Goal: Information Seeking & Learning: Learn about a topic

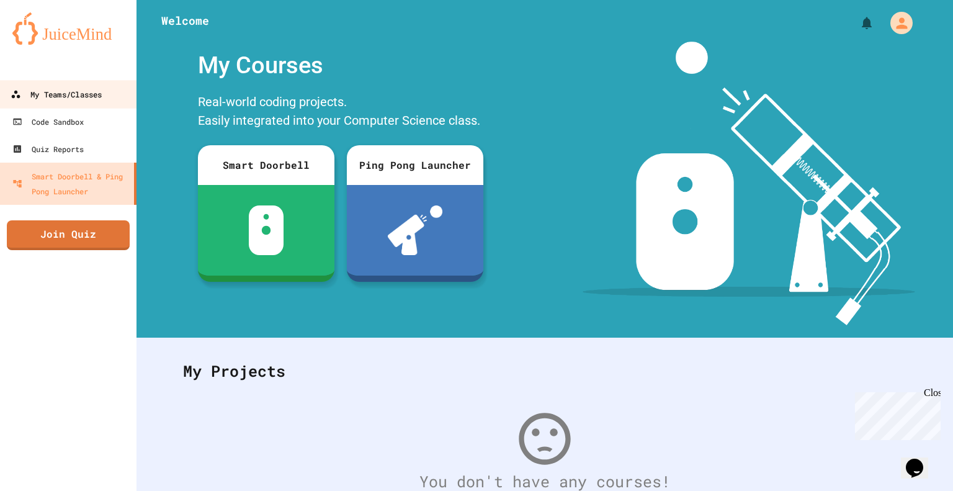
click at [61, 92] on div "My Teams/Classes" at bounding box center [56, 95] width 91 height 16
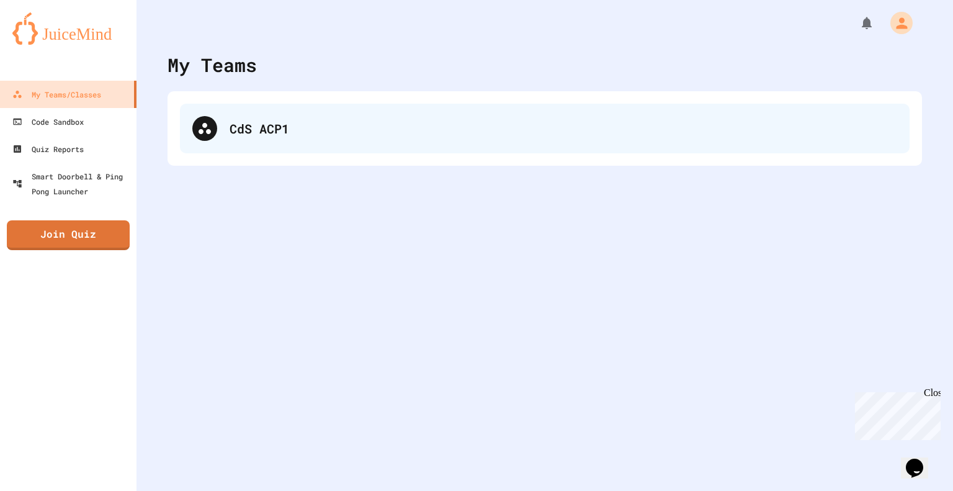
click at [346, 126] on div "CdS ACP1" at bounding box center [564, 128] width 668 height 19
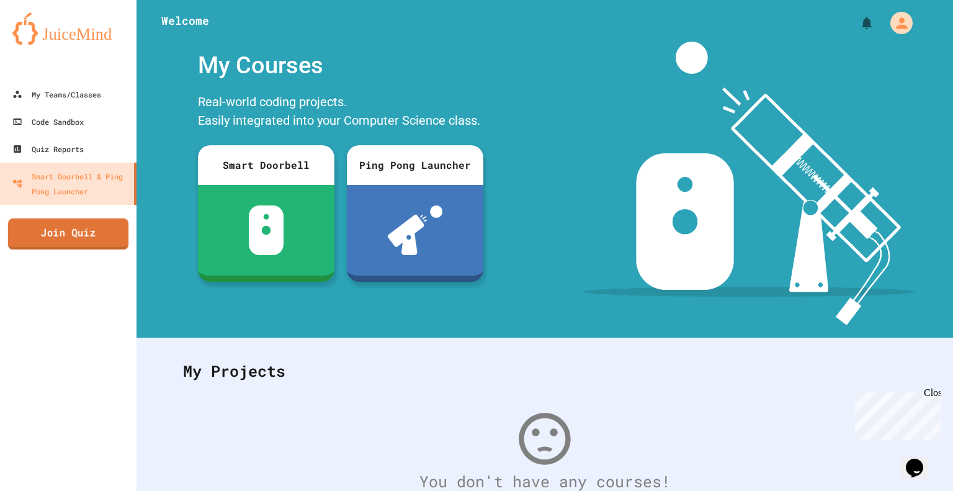
click at [97, 240] on link "Join Quiz" at bounding box center [68, 233] width 120 height 31
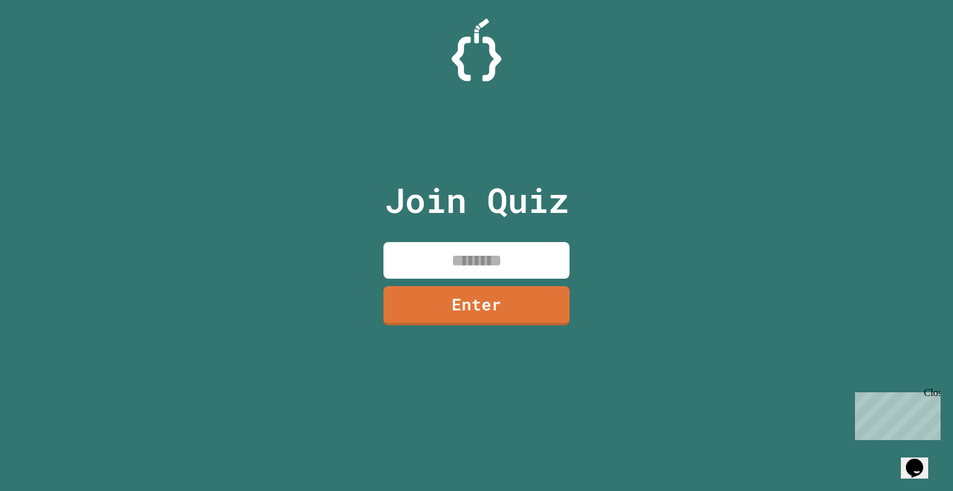
click at [509, 257] on input at bounding box center [476, 260] width 186 height 37
type input "********"
click at [491, 319] on link "Enter" at bounding box center [476, 304] width 182 height 41
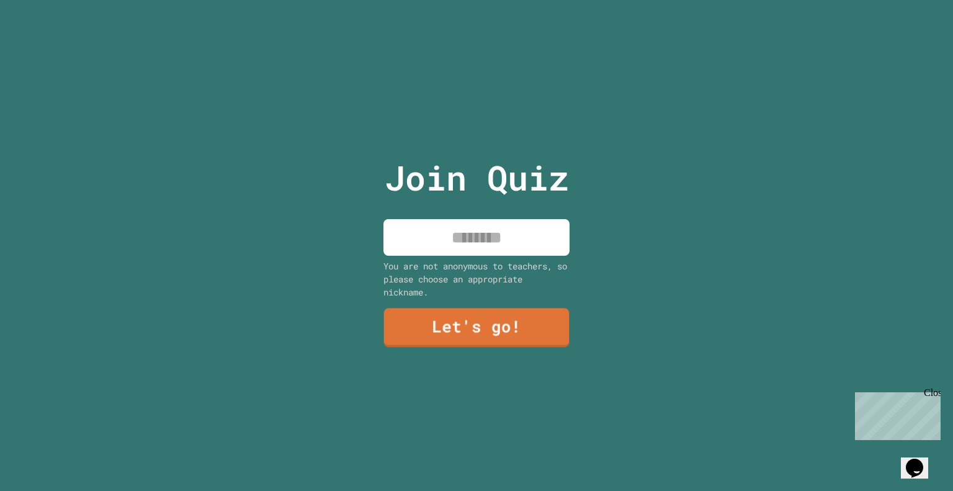
click at [489, 239] on input at bounding box center [476, 237] width 186 height 37
type input "*********"
click at [521, 323] on link "Let's go!" at bounding box center [476, 326] width 186 height 41
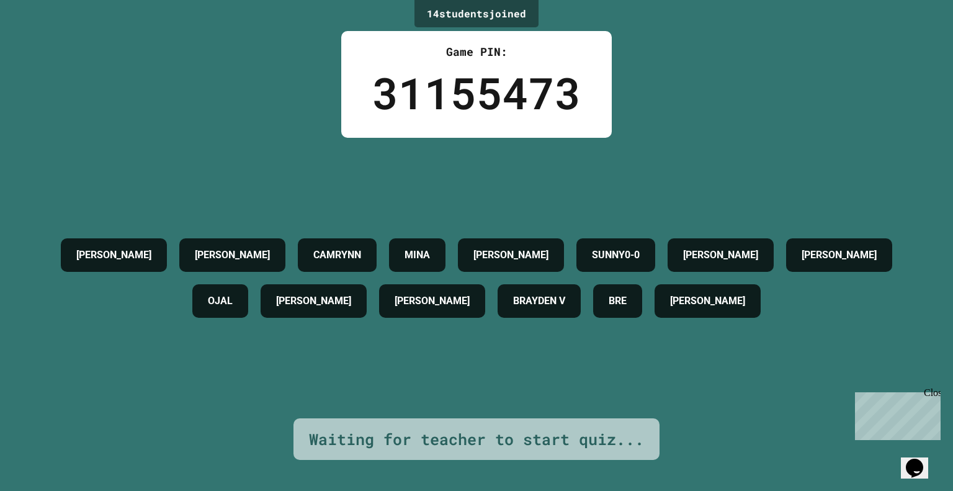
click at [521, 323] on div "[PERSON_NAME] Y [PERSON_NAME] [PERSON_NAME] SUNNY0-0 [PERSON_NAME] [PERSON_NAME…" at bounding box center [476, 278] width 891 height 280
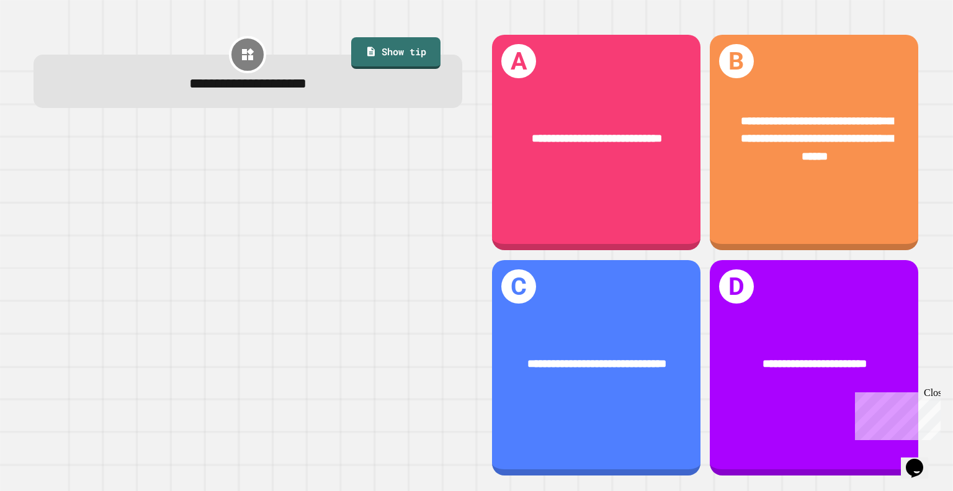
click at [439, 262] on div at bounding box center [248, 301] width 429 height 349
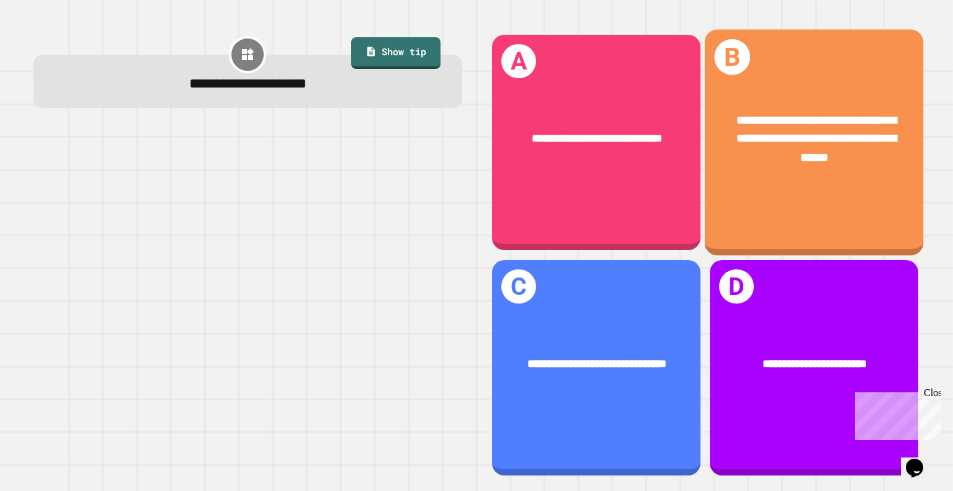
click at [776, 194] on div "**********" at bounding box center [814, 142] width 218 height 226
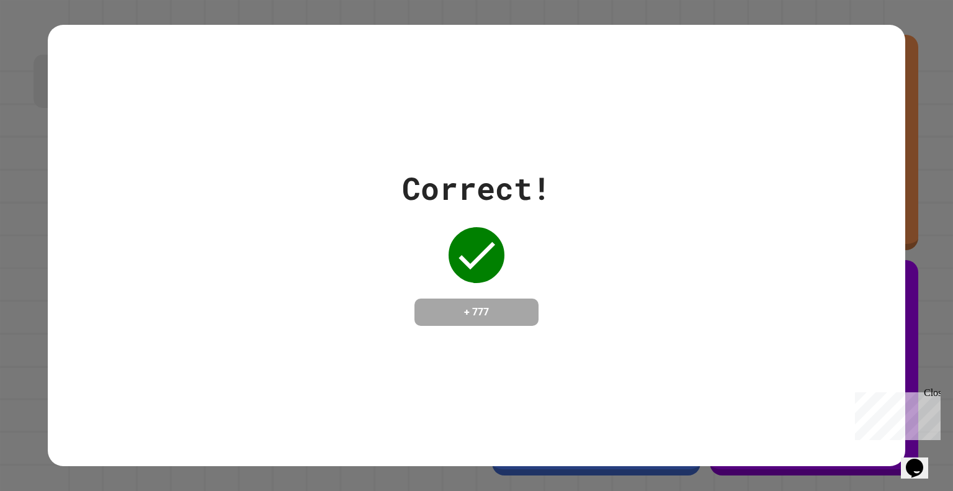
click at [776, 194] on div "Correct! + 777" at bounding box center [476, 245] width 857 height 161
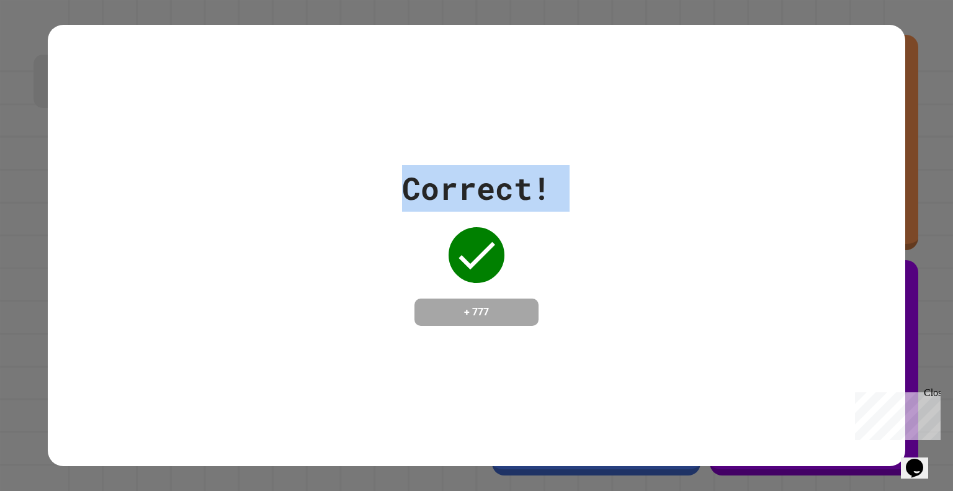
click at [776, 194] on div "Correct! + 777" at bounding box center [476, 245] width 857 height 161
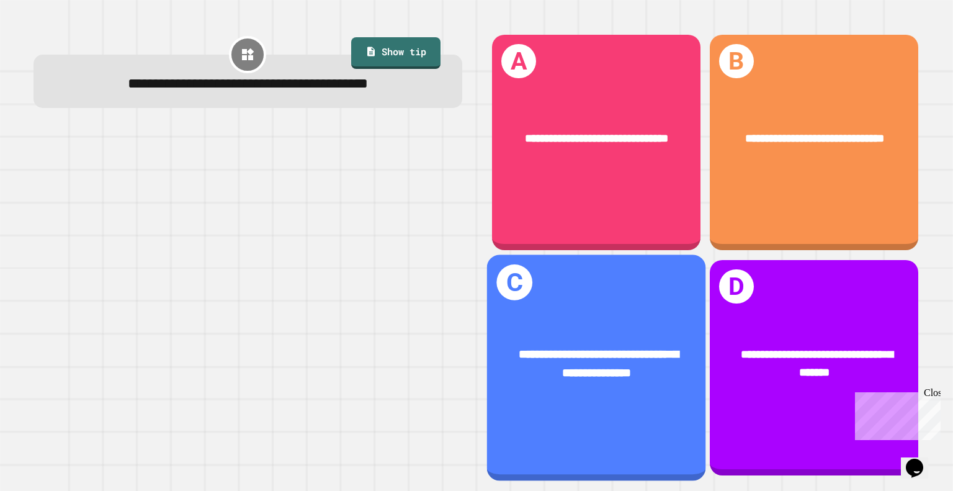
click at [621, 346] on div "**********" at bounding box center [596, 364] width 171 height 37
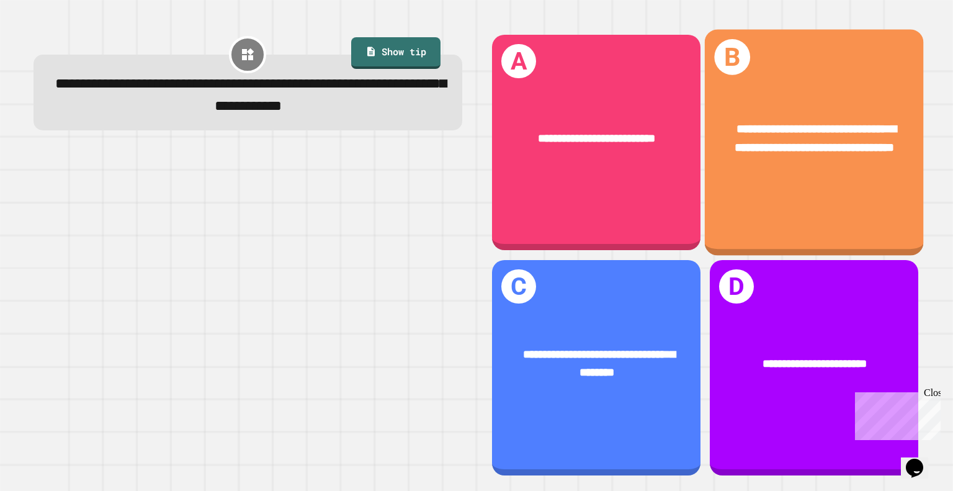
click at [827, 187] on div "**********" at bounding box center [814, 142] width 218 height 226
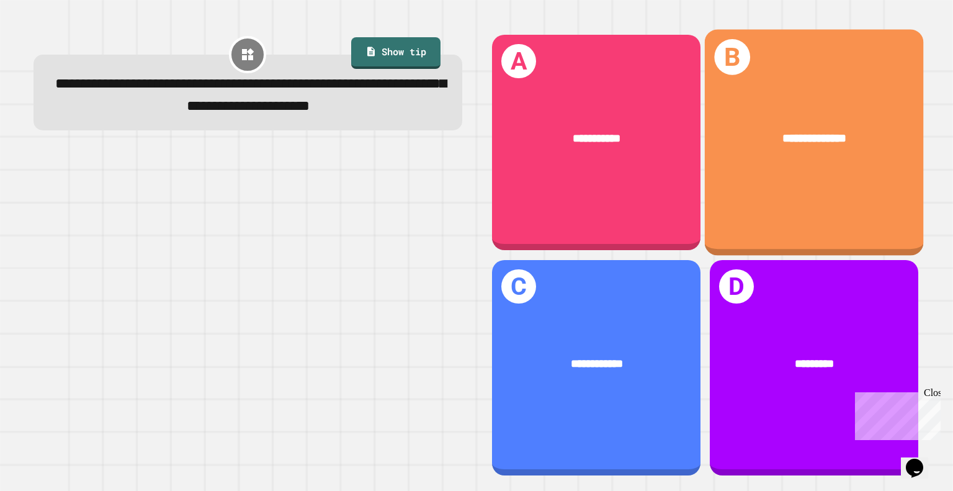
click at [617, 333] on div "**********" at bounding box center [596, 364] width 208 height 63
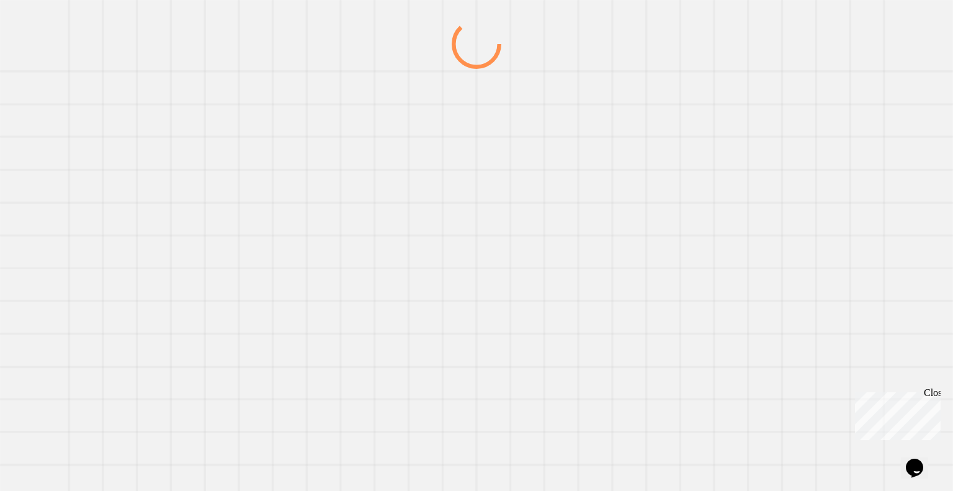
click at [620, 336] on div at bounding box center [476, 254] width 915 height 471
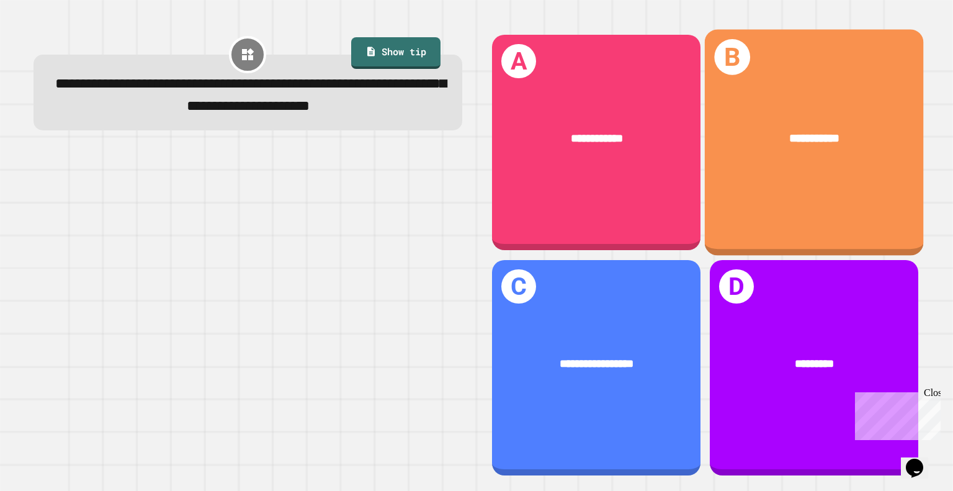
click at [815, 213] on div "**********" at bounding box center [814, 142] width 218 height 226
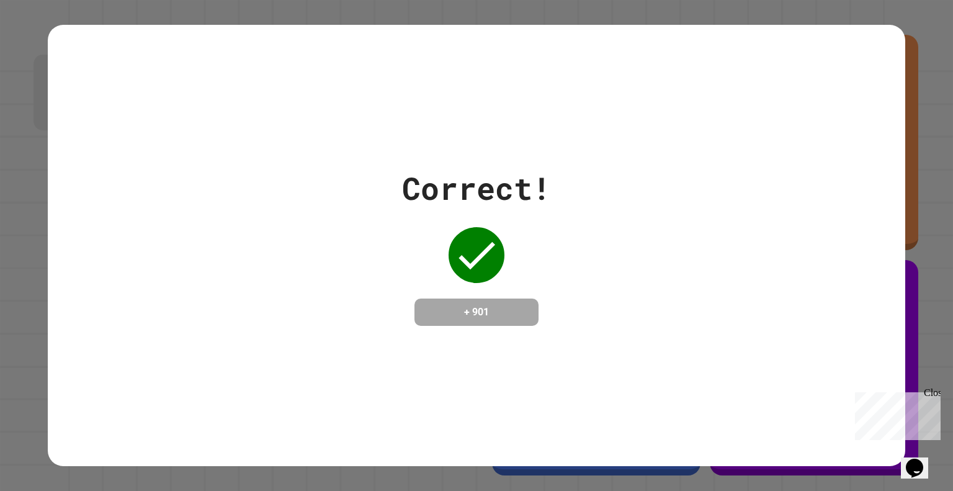
click at [694, 335] on div "Correct! + 901" at bounding box center [476, 246] width 857 height 442
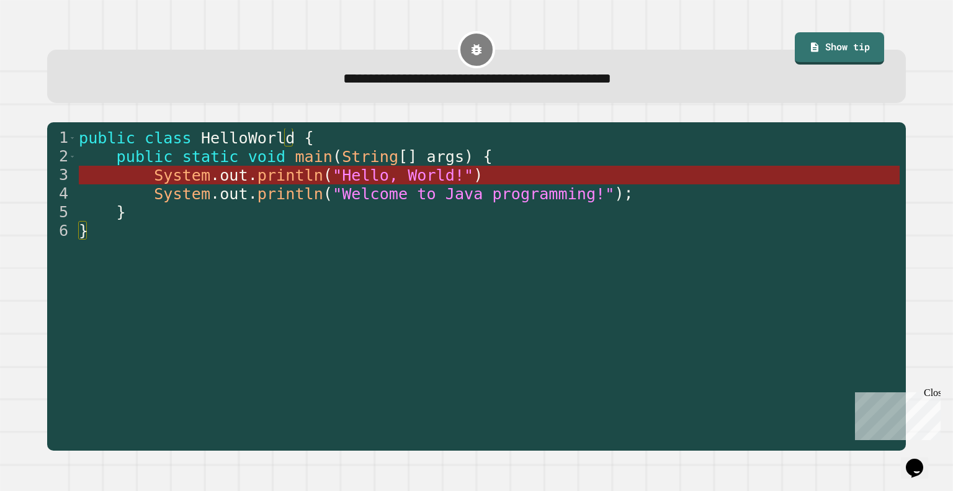
click at [403, 173] on span ""Hello, World!"" at bounding box center [403, 175] width 141 height 18
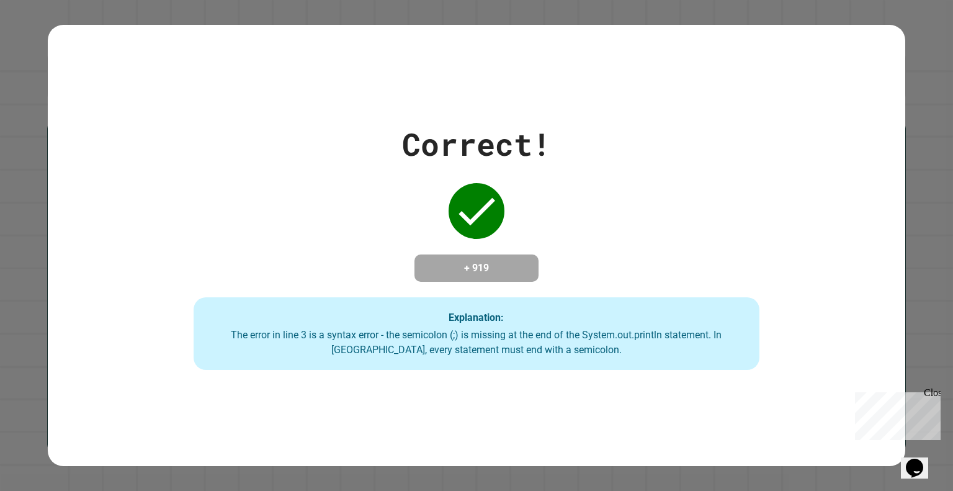
click at [293, 169] on div "Correct! + 919 Explanation: The error in line 3 is a syntax error - the semicol…" at bounding box center [476, 245] width 808 height 249
click at [297, 168] on div "Correct! + 919 Explanation: The error in line 3 is a syntax error - the semicol…" at bounding box center [476, 245] width 808 height 249
click at [293, 169] on div "Correct! + 919 Explanation: The error in line 3 is a syntax error - the semicol…" at bounding box center [476, 245] width 808 height 249
click at [295, 164] on div "Correct! + 919 Explanation: The error in line 3 is a syntax error - the semicol…" at bounding box center [476, 245] width 808 height 249
click at [293, 169] on div "Correct! + 919 Explanation: The error in line 3 is a syntax error - the semicol…" at bounding box center [476, 245] width 808 height 249
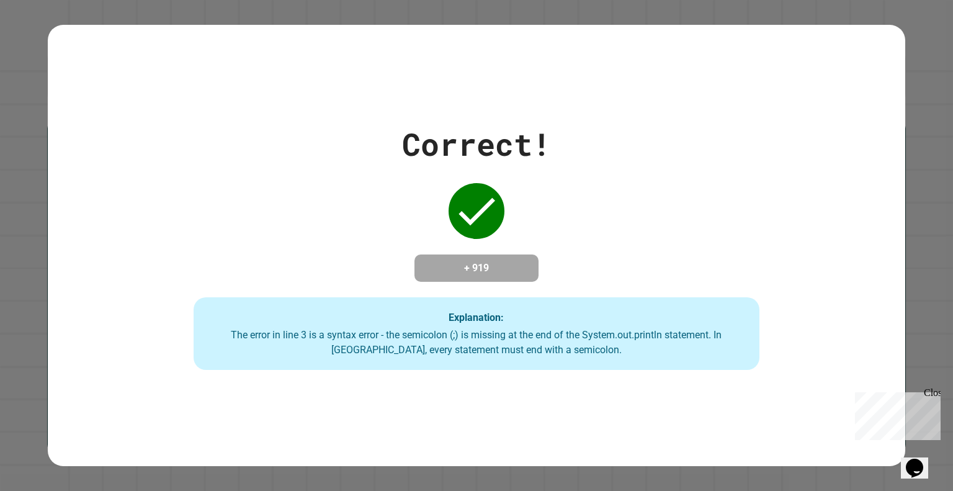
click at [297, 166] on div "Correct! + 919 Explanation: The error in line 3 is a syntax error - the semicol…" at bounding box center [476, 245] width 808 height 249
click at [295, 166] on div "Correct! + 919 Explanation: The error in line 3 is a syntax error - the semicol…" at bounding box center [476, 245] width 808 height 249
click at [297, 164] on div "Correct! + 919 Explanation: The error in line 3 is a syntax error - the semicol…" at bounding box center [476, 245] width 808 height 249
click at [295, 166] on div "Correct! + 919 Explanation: The error in line 3 is a syntax error - the semicol…" at bounding box center [476, 245] width 808 height 249
click at [296, 169] on div "Correct! + 919 Explanation: The error in line 3 is a syntax error - the semicol…" at bounding box center [476, 245] width 808 height 249
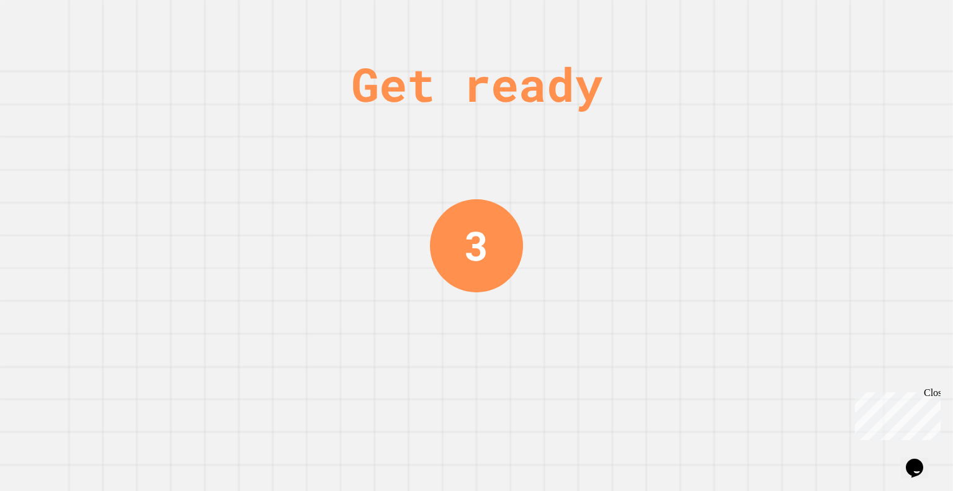
click at [295, 168] on div "Get ready 3" at bounding box center [476, 245] width 953 height 491
click at [293, 172] on div "Get ready 3" at bounding box center [476, 245] width 953 height 491
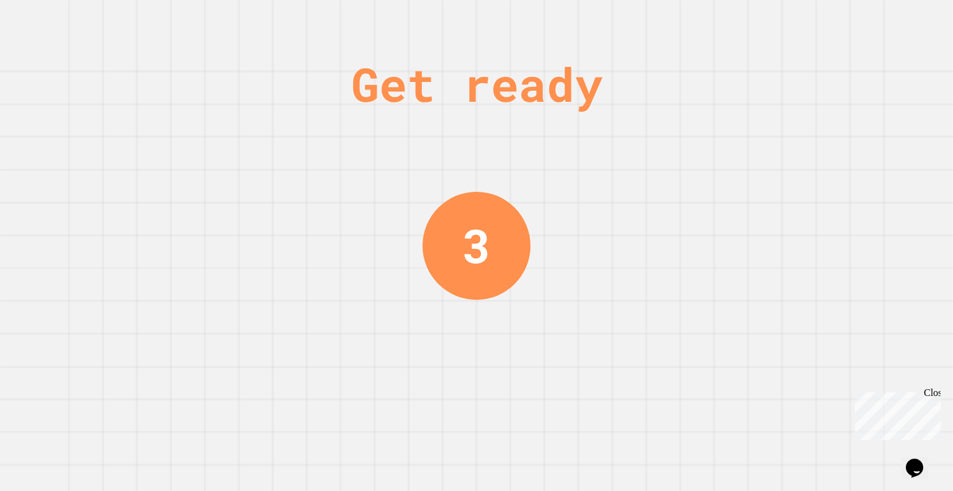
click at [293, 164] on div "Get ready 3" at bounding box center [476, 245] width 953 height 491
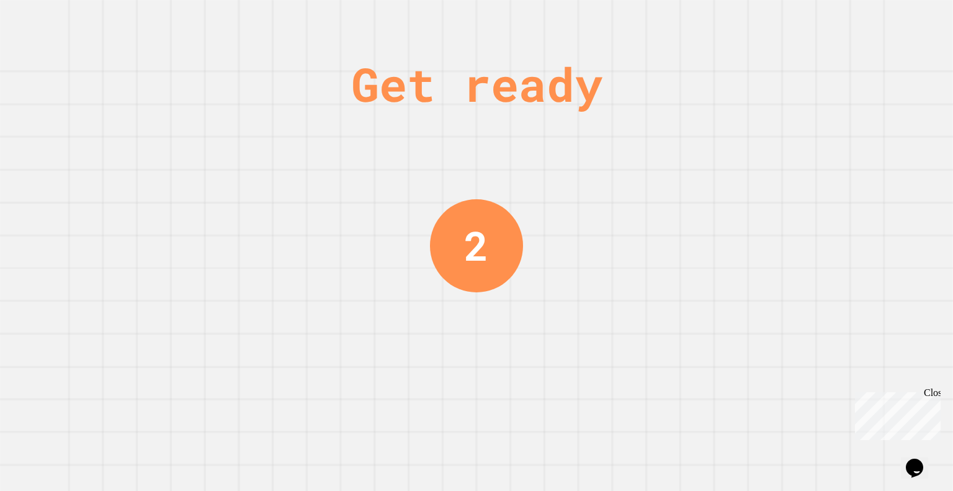
click at [295, 169] on div "Get ready 2" at bounding box center [476, 245] width 953 height 491
click at [294, 166] on div "Get ready 2" at bounding box center [476, 245] width 953 height 491
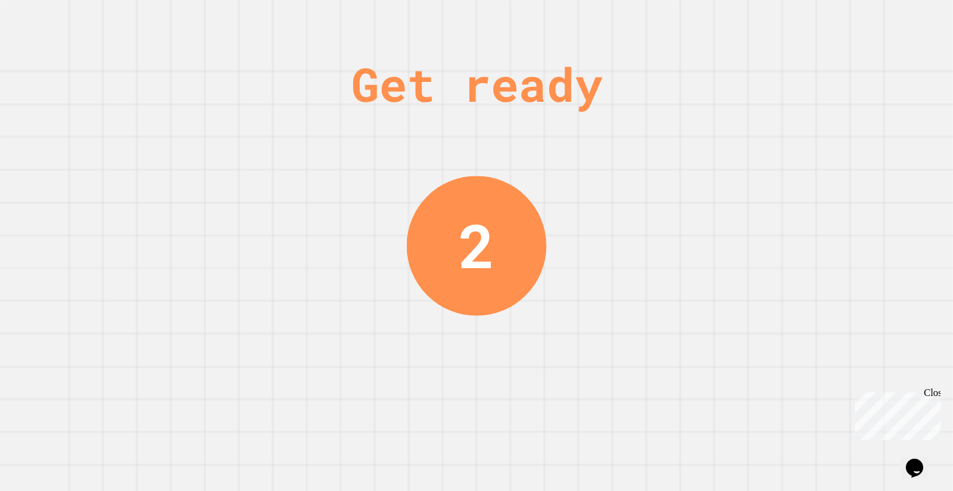
click at [295, 164] on div "Get ready 2" at bounding box center [476, 245] width 953 height 491
click at [291, 169] on div "Get ready 1" at bounding box center [476, 245] width 953 height 491
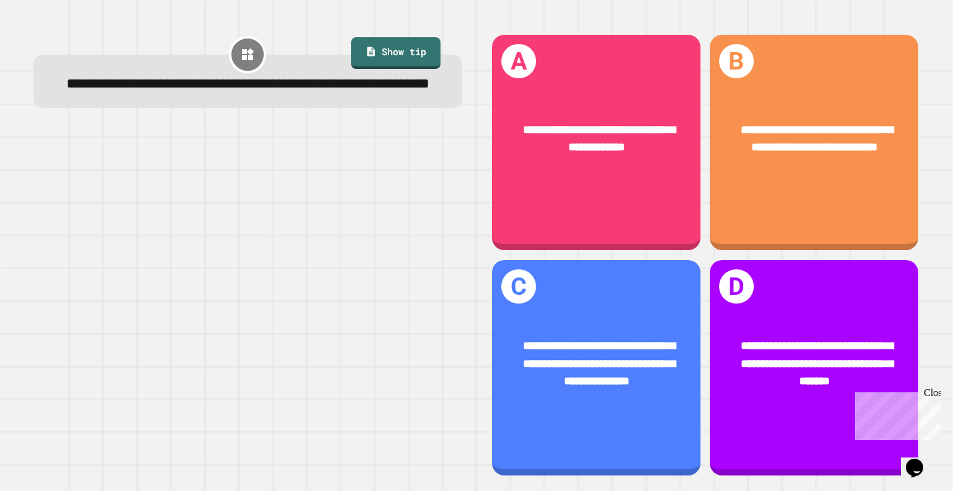
click at [298, 168] on div at bounding box center [248, 301] width 429 height 349
click at [295, 169] on div at bounding box center [248, 301] width 429 height 349
click at [293, 164] on div at bounding box center [248, 301] width 429 height 349
click at [296, 164] on div at bounding box center [248, 301] width 429 height 349
click at [297, 170] on div at bounding box center [248, 301] width 429 height 349
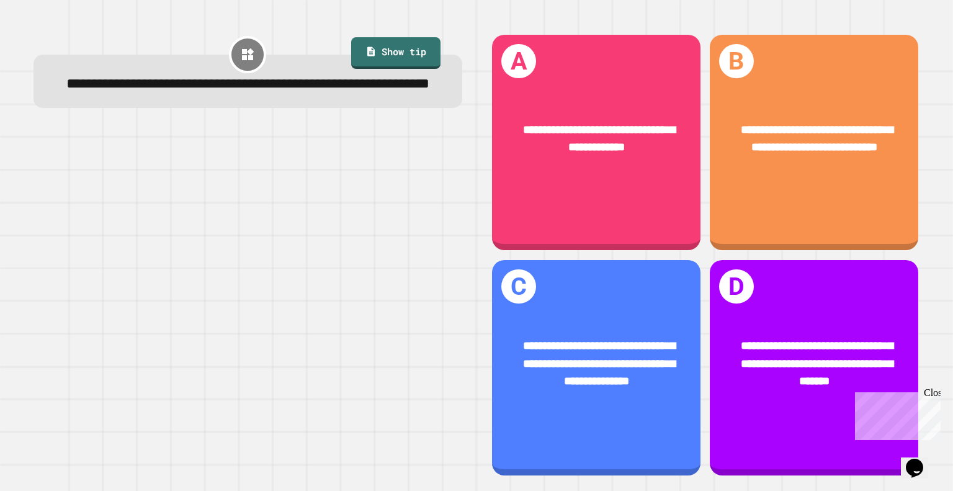
click at [294, 166] on div at bounding box center [248, 301] width 429 height 349
click at [297, 169] on div at bounding box center [248, 301] width 429 height 349
click at [295, 166] on div at bounding box center [248, 301] width 429 height 349
click at [296, 169] on div at bounding box center [248, 301] width 429 height 349
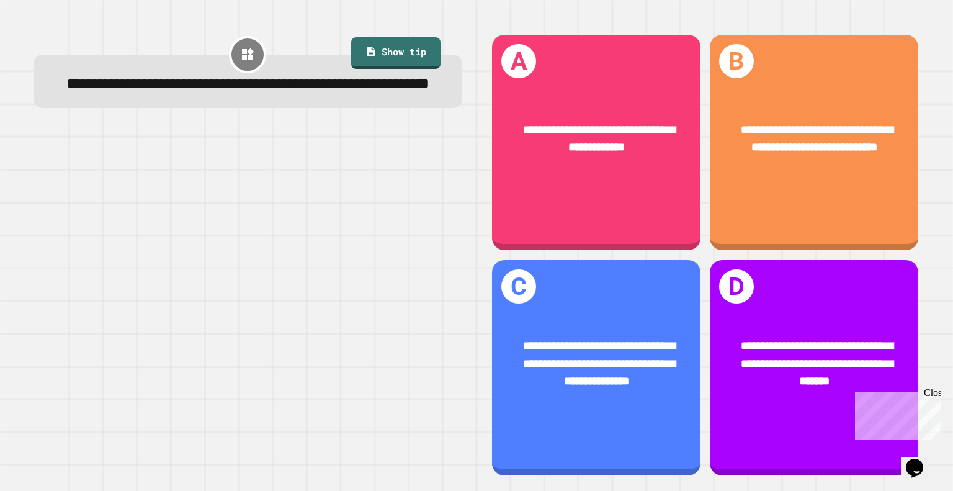
click at [296, 166] on div at bounding box center [248, 301] width 429 height 349
click at [296, 168] on div at bounding box center [248, 301] width 429 height 349
click at [300, 166] on div at bounding box center [248, 301] width 429 height 349
click at [294, 168] on div at bounding box center [248, 301] width 429 height 349
click at [297, 166] on div at bounding box center [248, 301] width 429 height 349
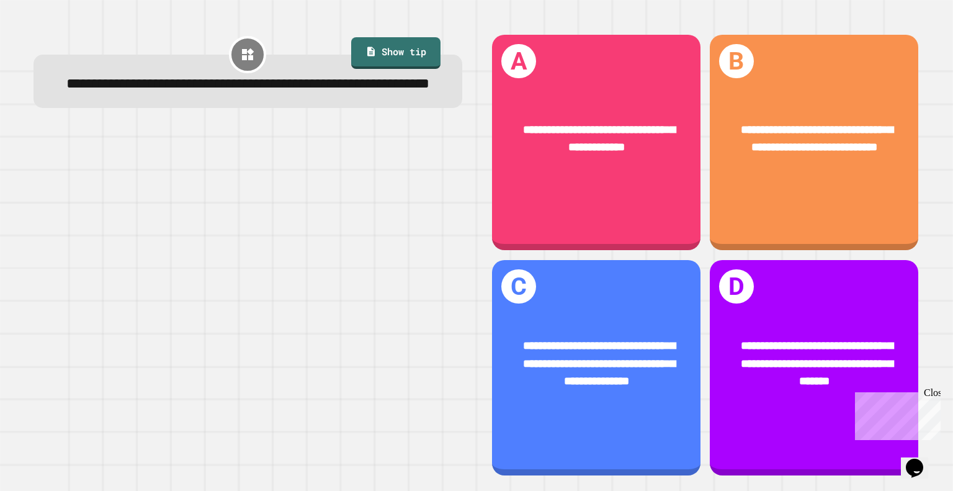
click at [295, 169] on div at bounding box center [248, 301] width 429 height 349
click at [297, 164] on div at bounding box center [248, 301] width 429 height 349
click at [297, 169] on div at bounding box center [248, 301] width 429 height 349
click at [294, 163] on div at bounding box center [248, 301] width 429 height 349
click at [297, 169] on div at bounding box center [248, 301] width 429 height 349
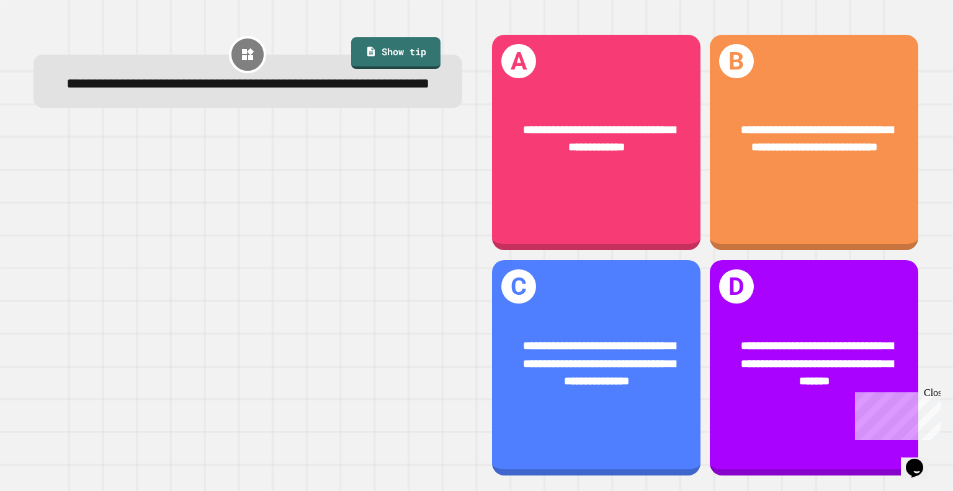
click at [294, 168] on div at bounding box center [248, 301] width 429 height 349
click at [295, 165] on div at bounding box center [248, 301] width 429 height 349
click at [720, 169] on div "**********" at bounding box center [814, 139] width 208 height 81
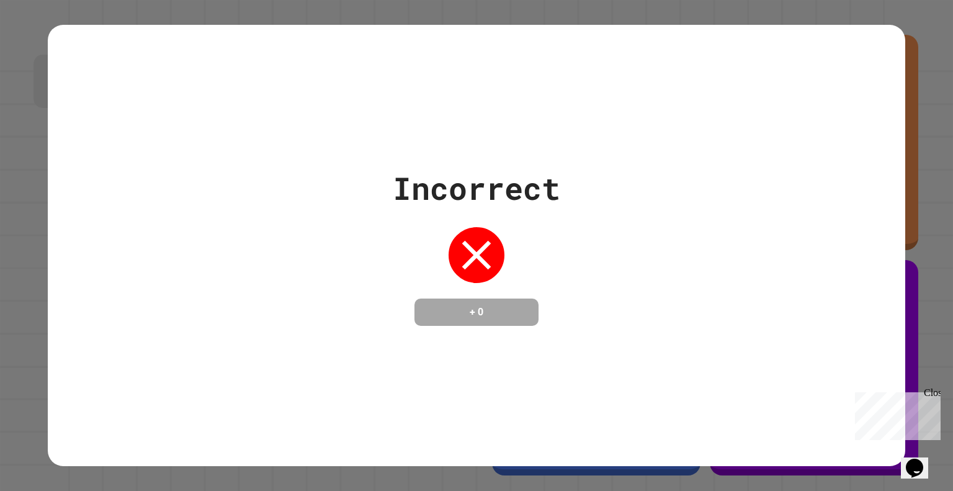
click at [300, 112] on div "Incorrect + 0" at bounding box center [476, 246] width 857 height 442
click at [529, 177] on div "Incorrect" at bounding box center [477, 188] width 168 height 47
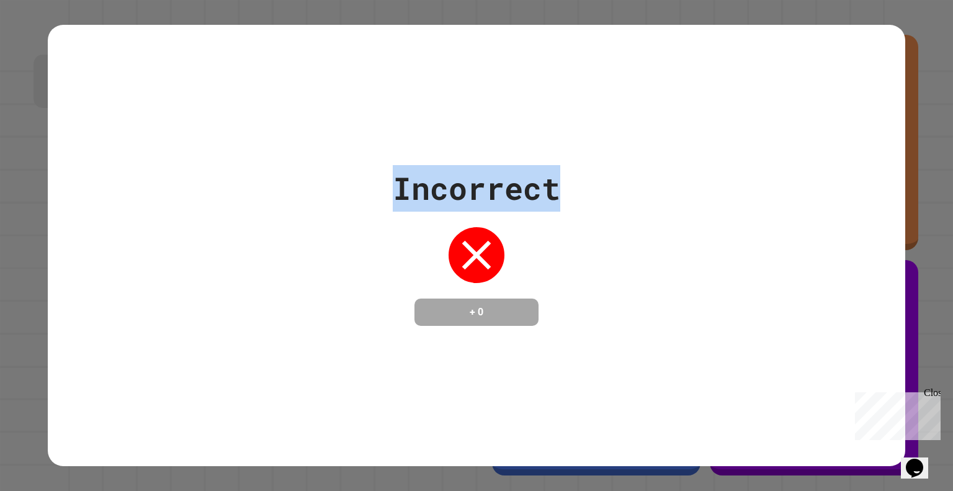
click at [529, 177] on div "Incorrect" at bounding box center [477, 188] width 168 height 47
click at [263, 189] on div "Incorrect + 0" at bounding box center [476, 245] width 857 height 161
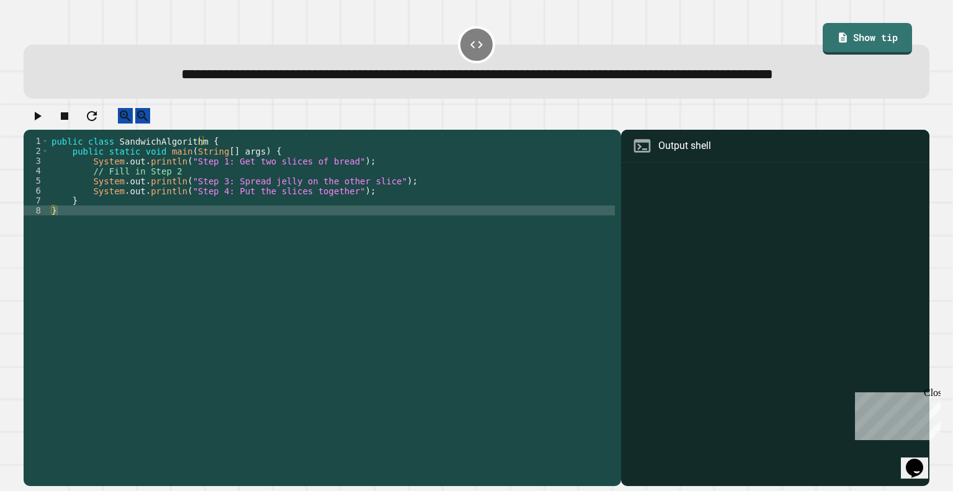
click at [40, 123] on icon "button" at bounding box center [37, 116] width 15 height 15
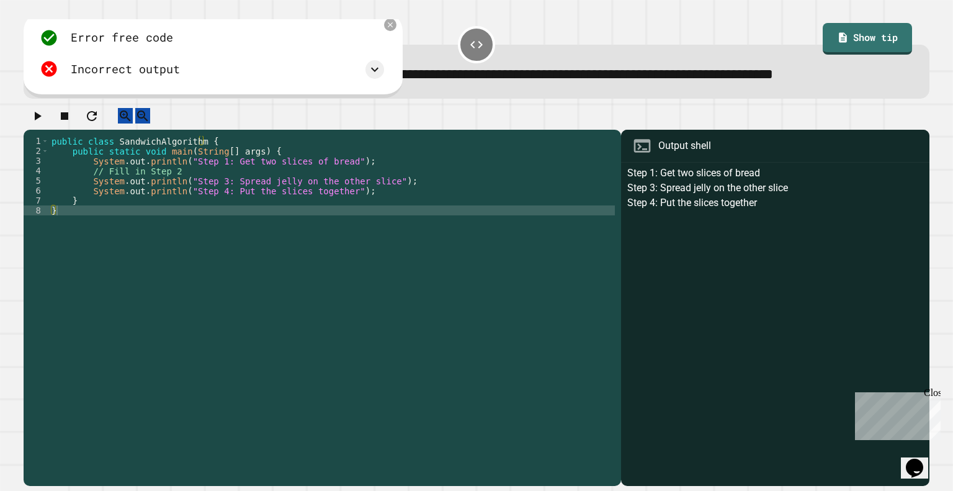
click at [908, 98] on div "**********" at bounding box center [476, 71] width 905 height 53
click at [877, 163] on div "Output shell" at bounding box center [775, 146] width 308 height 33
click at [878, 163] on div "Output shell" at bounding box center [775, 146] width 308 height 33
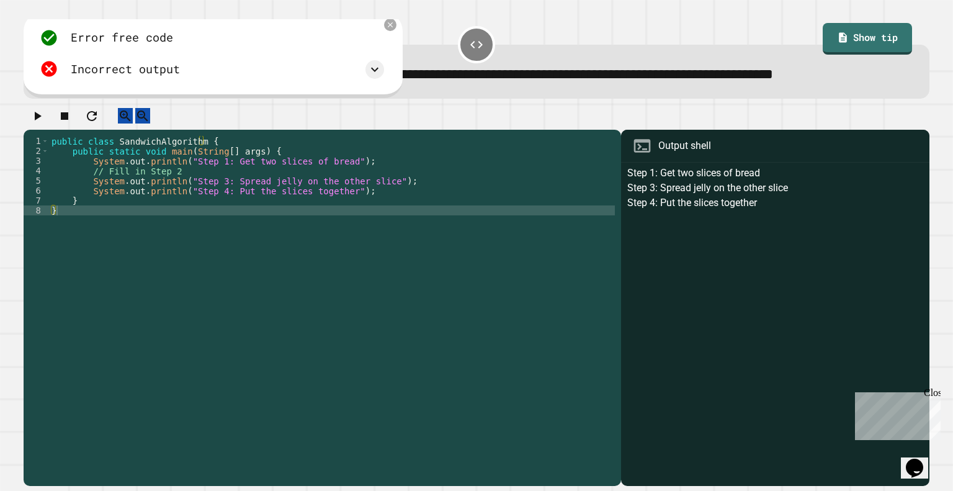
click at [880, 163] on div "Output shell" at bounding box center [775, 146] width 308 height 33
click at [876, 163] on div "Output shell" at bounding box center [775, 146] width 308 height 33
click at [877, 163] on div "Output shell" at bounding box center [775, 146] width 308 height 33
click at [866, 163] on div "Output shell" at bounding box center [775, 146] width 308 height 33
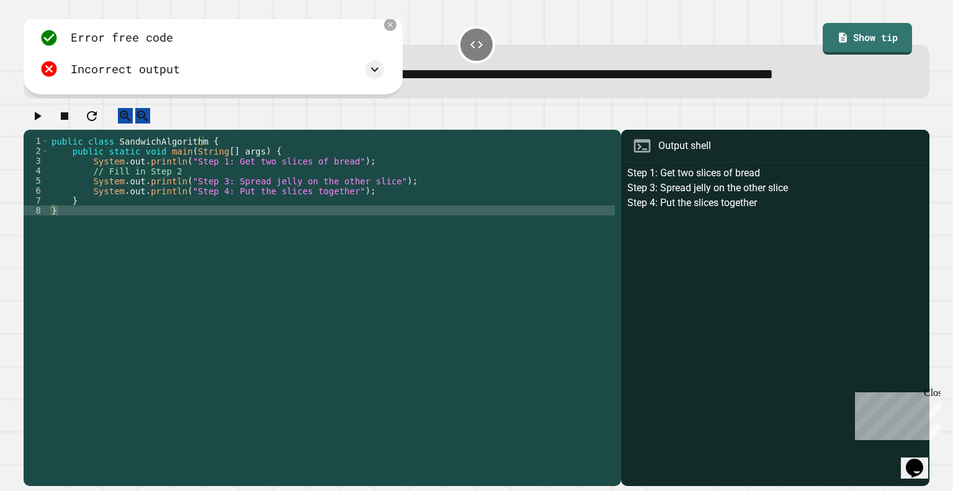
click at [210, 205] on div "public class SandwichAlgorithm { public static void main ( String [ ] args ) { …" at bounding box center [332, 285] width 566 height 298
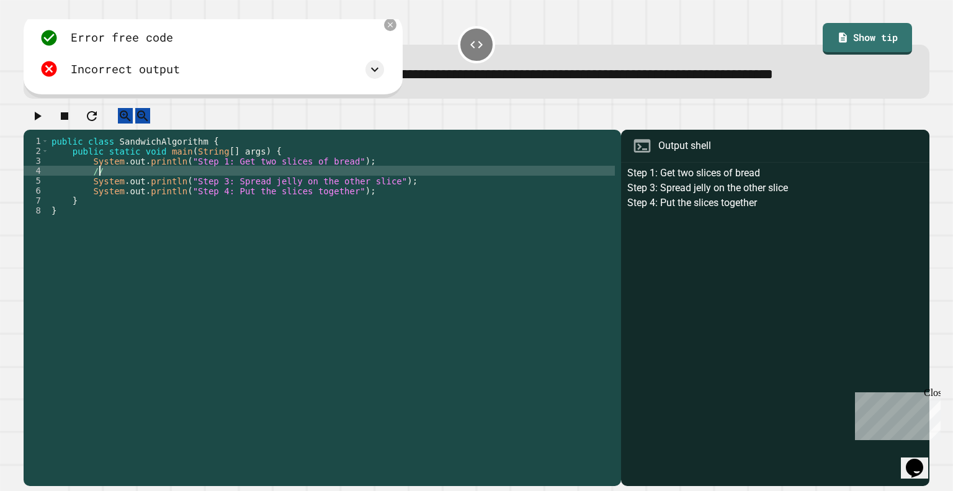
type textarea "*"
click at [635, 340] on div "Step 1: Get two slices of bread Step 3: Spread jelly on the other slice Step 4:…" at bounding box center [774, 326] width 295 height 321
click at [45, 123] on icon "button" at bounding box center [37, 116] width 15 height 15
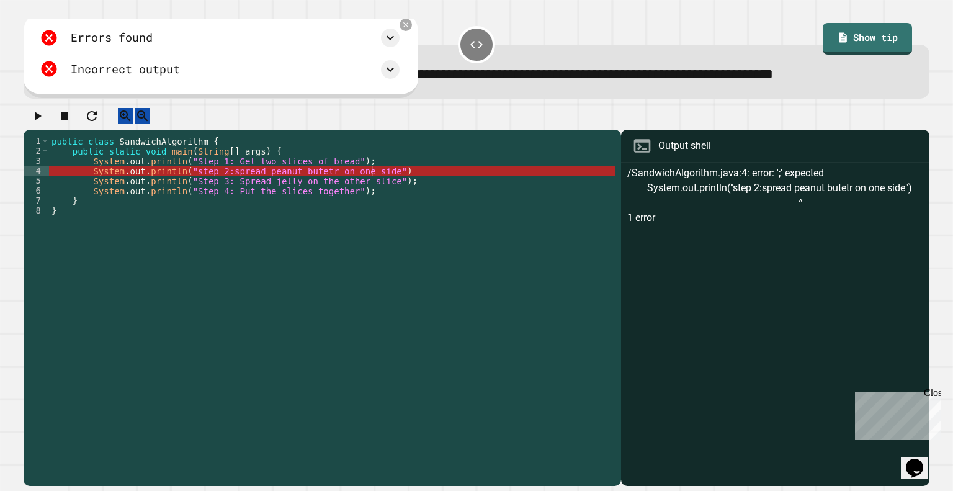
click at [308, 203] on div "public class SandwichAlgorithm { public static void main ( String [ ] args ) { …" at bounding box center [332, 285] width 566 height 298
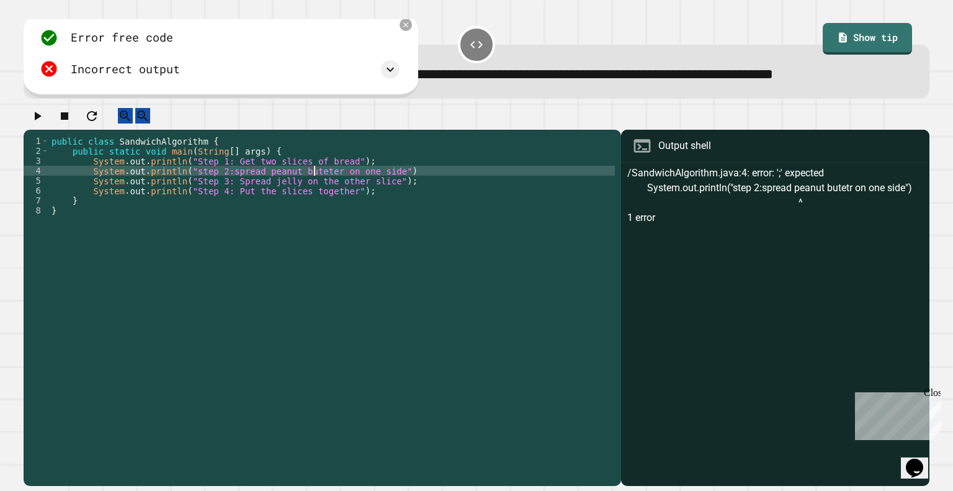
scroll to position [0, 19]
type textarea "**********"
click at [45, 123] on button "button" at bounding box center [37, 116] width 15 height 16
